Goal: Information Seeking & Learning: Learn about a topic

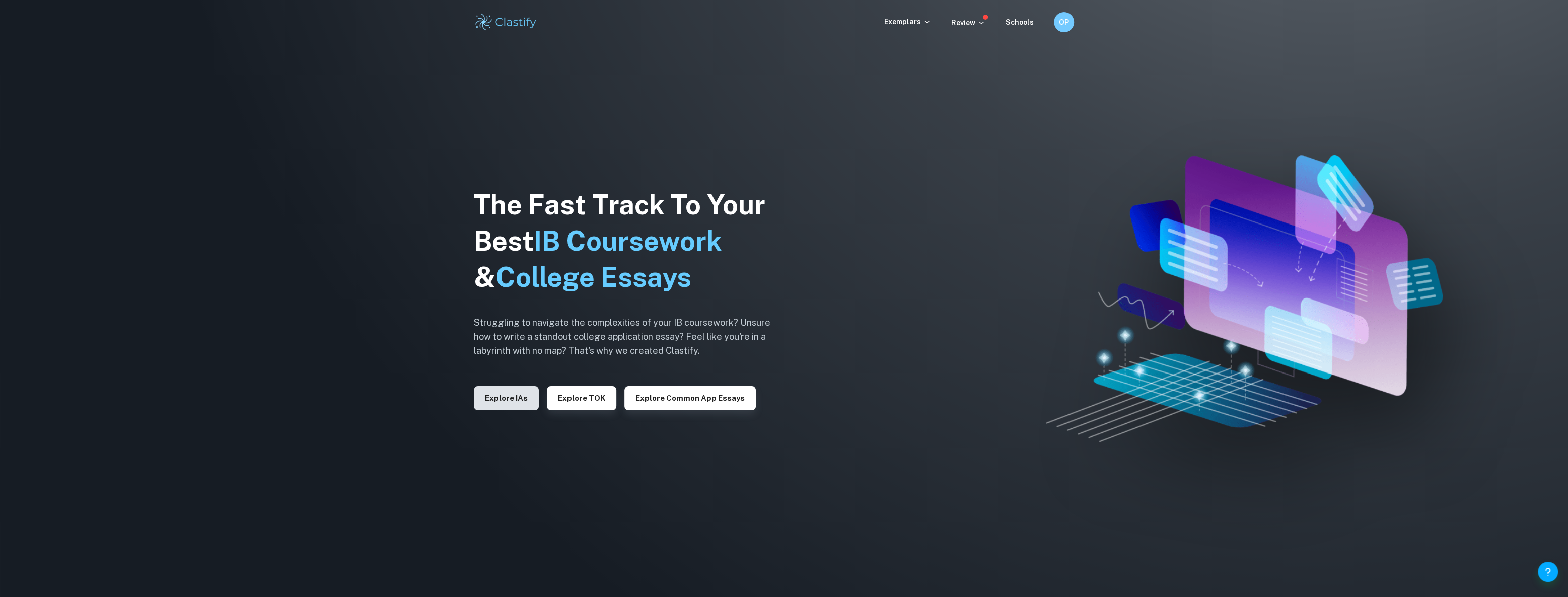
click at [501, 397] on button "Explore IAs" at bounding box center [506, 398] width 65 height 24
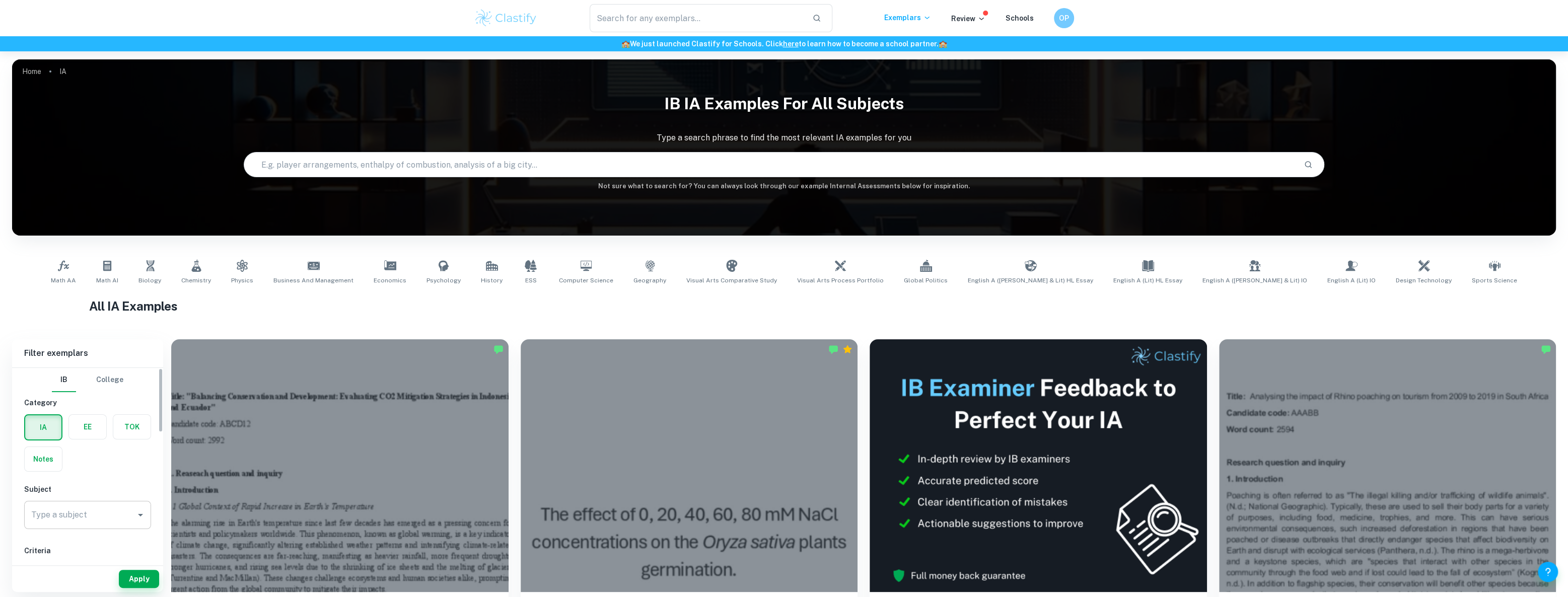
click at [57, 518] on input "Type a subject" at bounding box center [80, 515] width 103 height 19
click at [83, 561] on li "Business and Management" at bounding box center [88, 566] width 127 height 18
type input "Business and Management"
click at [147, 576] on button "Apply" at bounding box center [139, 579] width 40 height 18
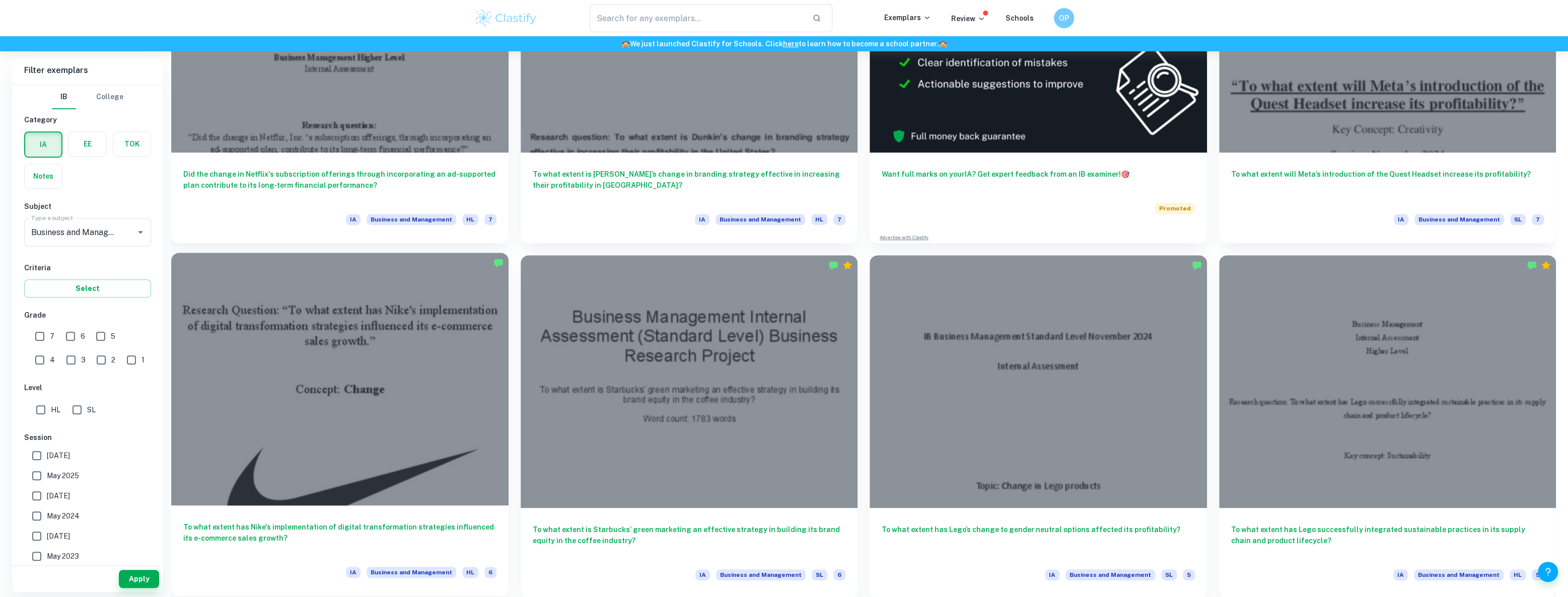
scroll to position [366, 0]
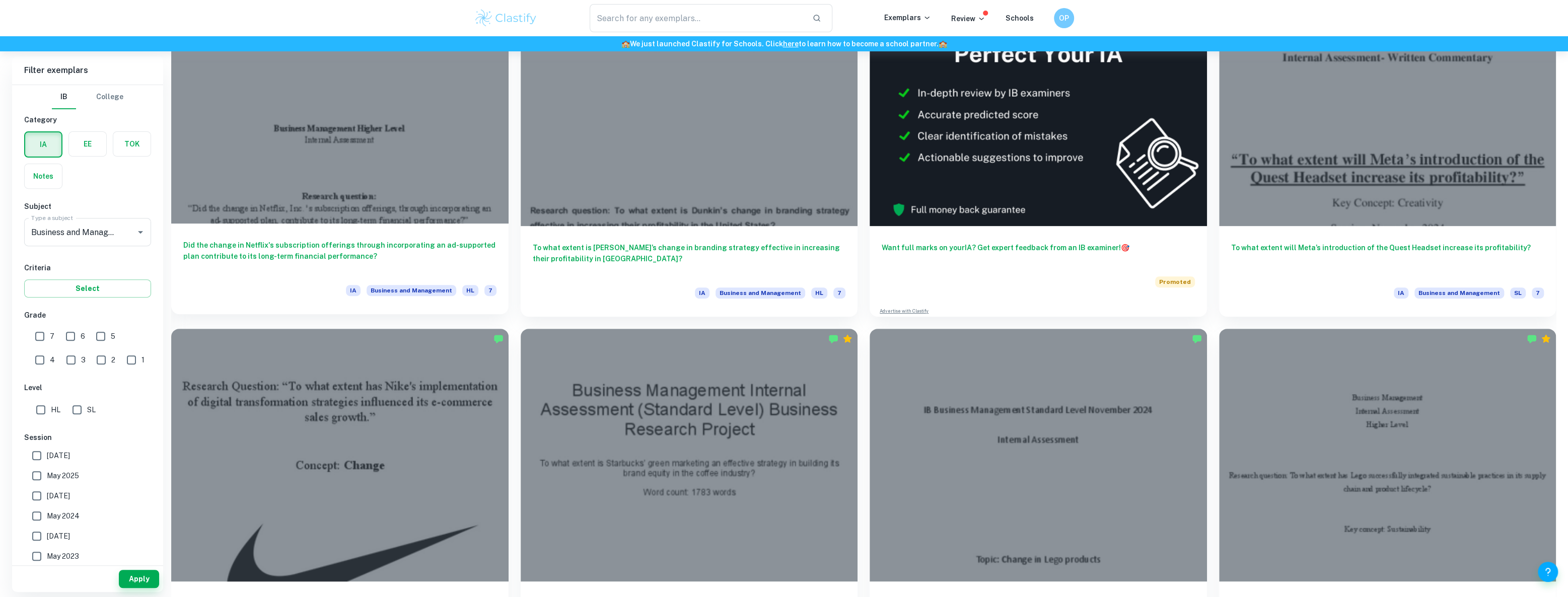
click at [312, 260] on h6 "Did the change in Netflix's subscription offerings through incorporating an ad-…" at bounding box center [340, 256] width 313 height 33
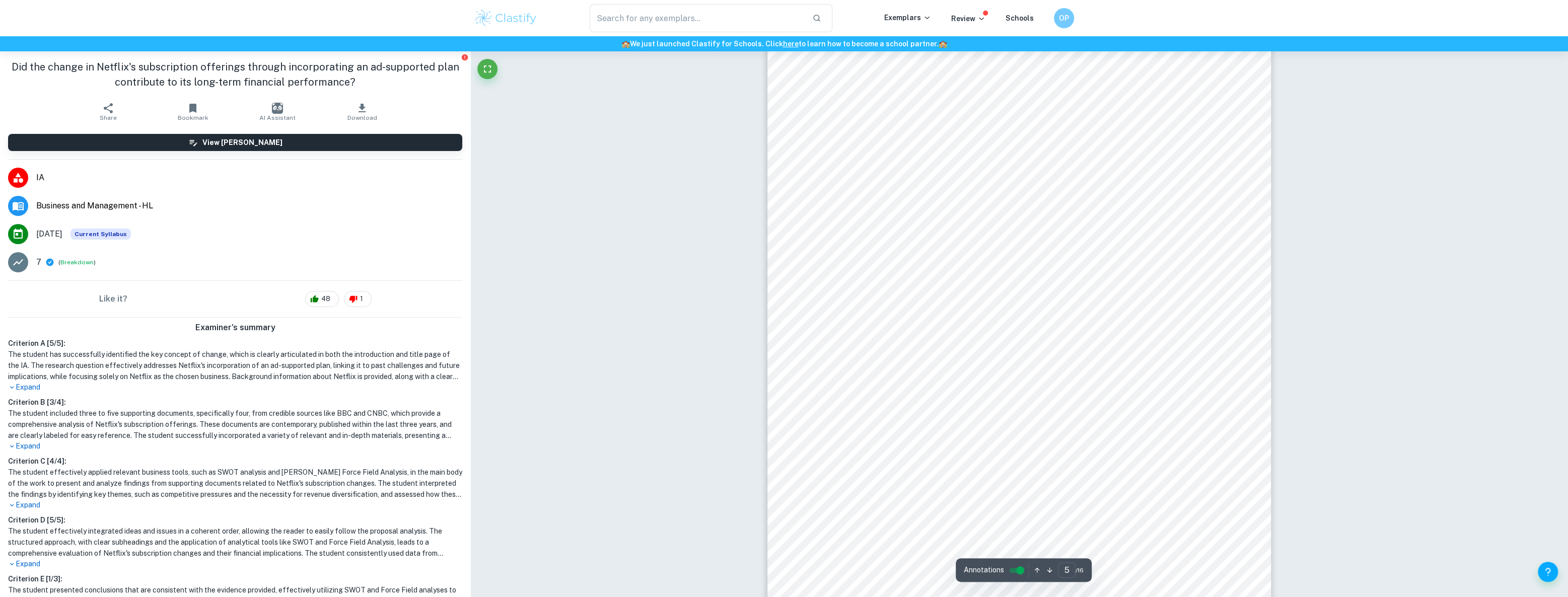
scroll to position [3163, 0]
type input "12"
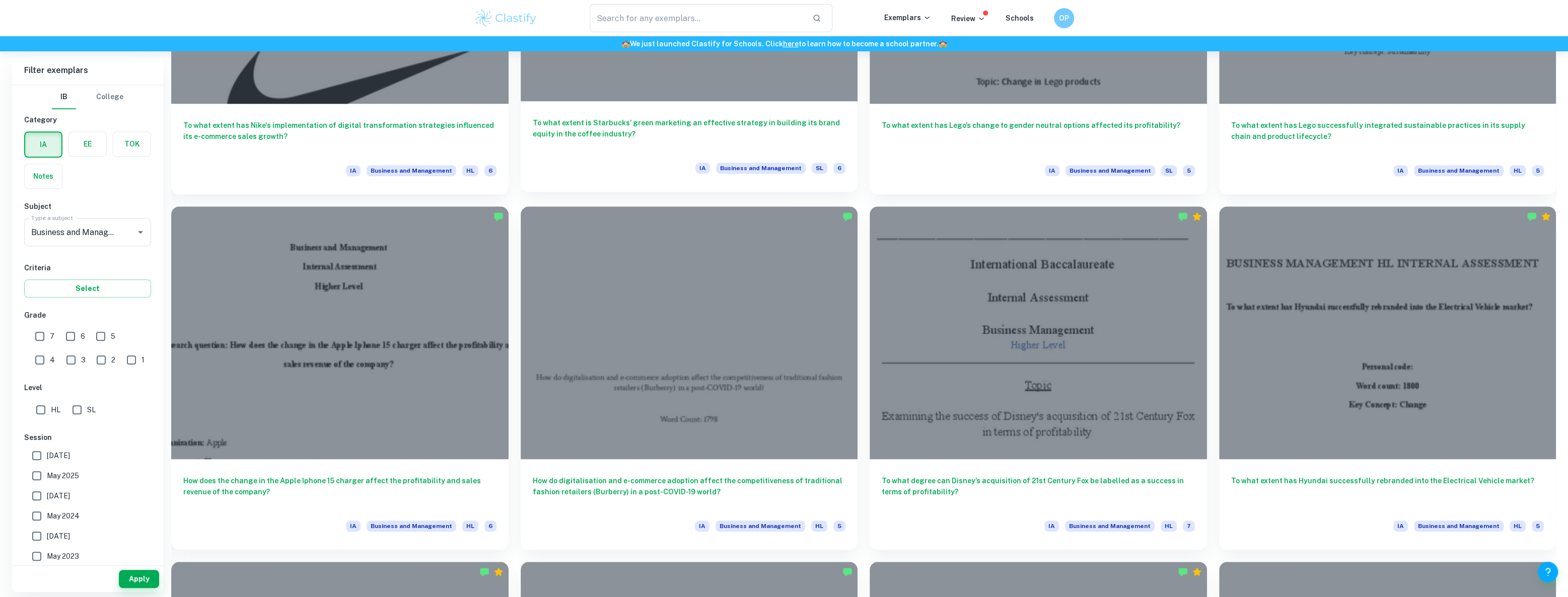
scroll to position [915, 0]
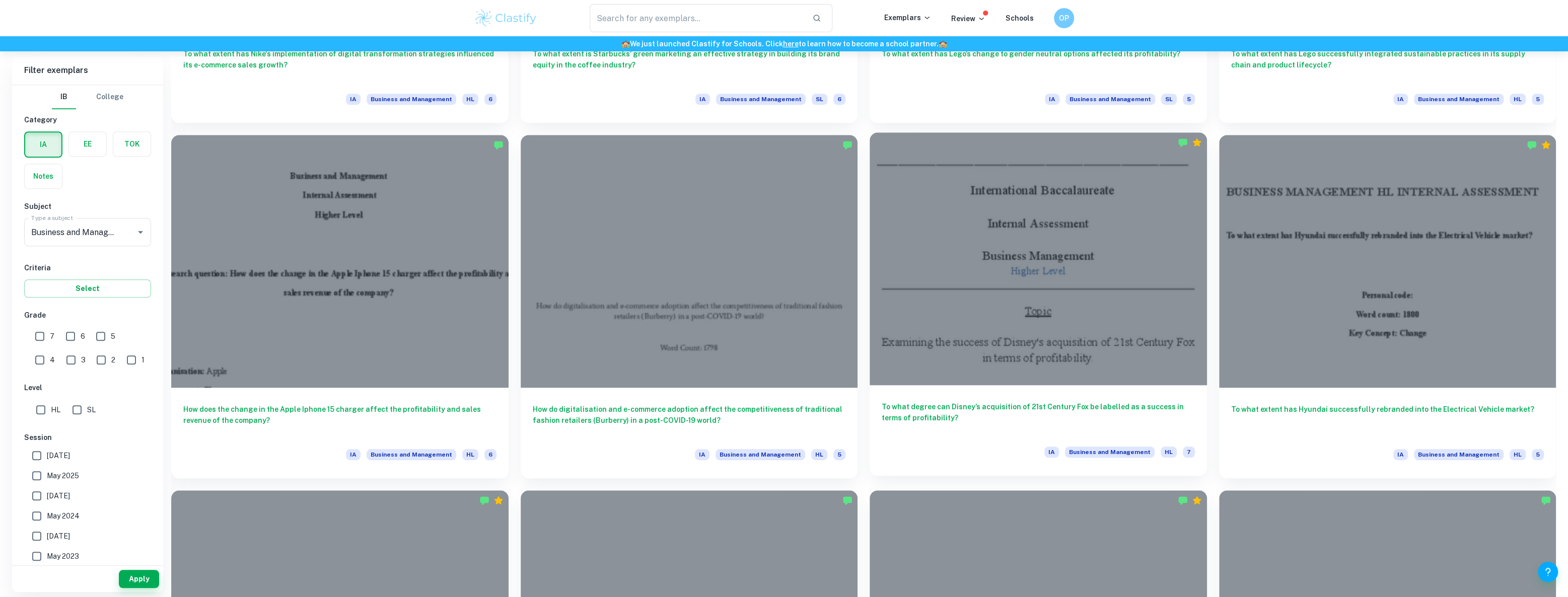
click at [1048, 337] on div at bounding box center [1038, 259] width 337 height 253
